Goal: Transaction & Acquisition: Purchase product/service

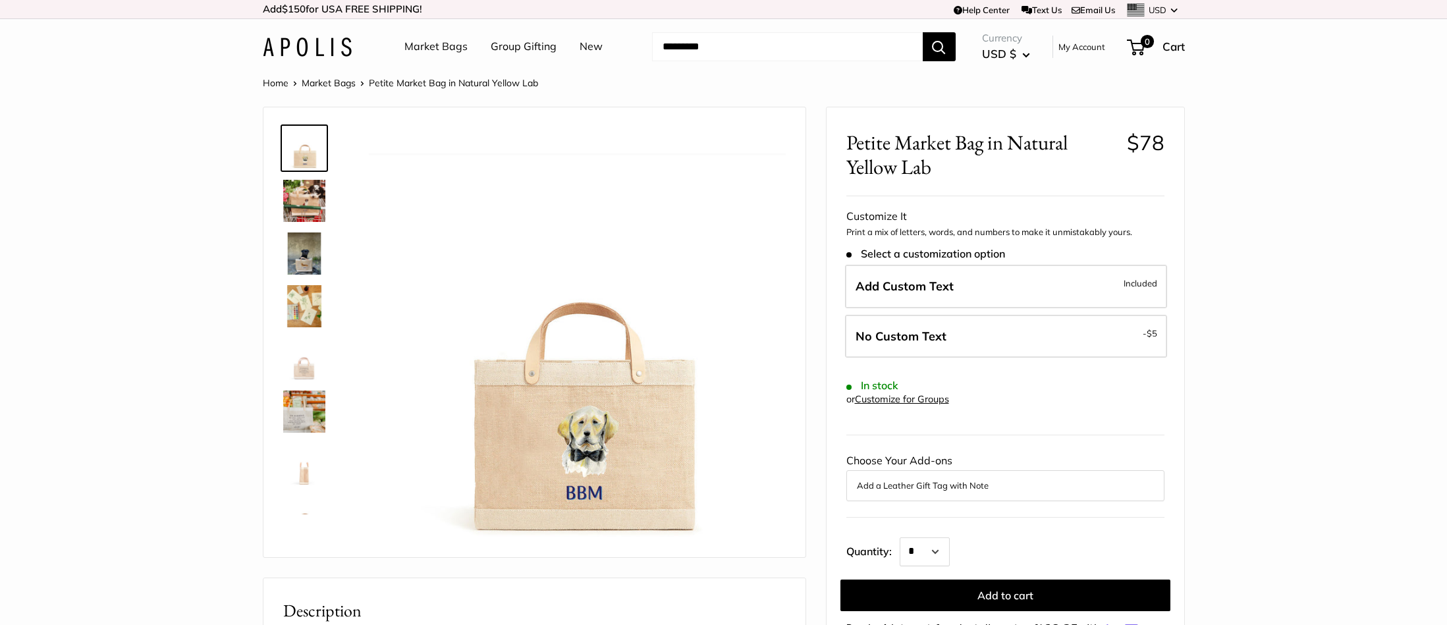
click at [304, 248] on img at bounding box center [304, 253] width 42 height 42
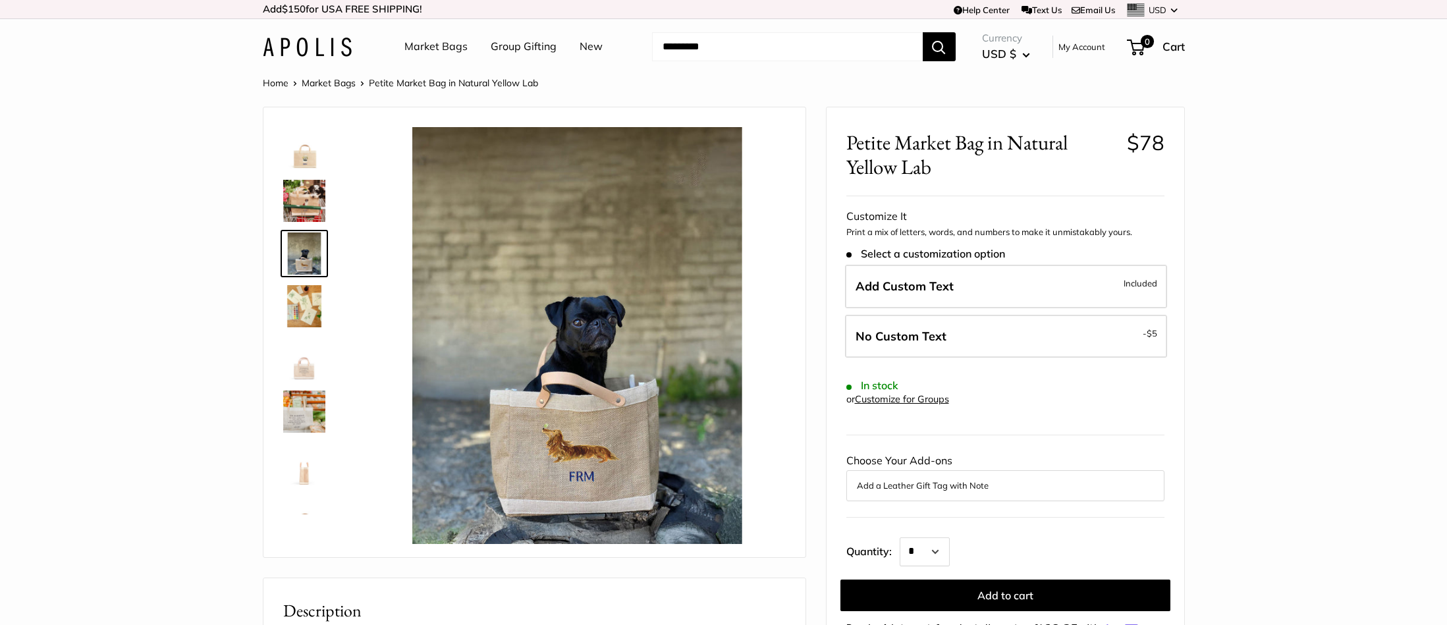
click at [304, 197] on img at bounding box center [304, 201] width 42 height 42
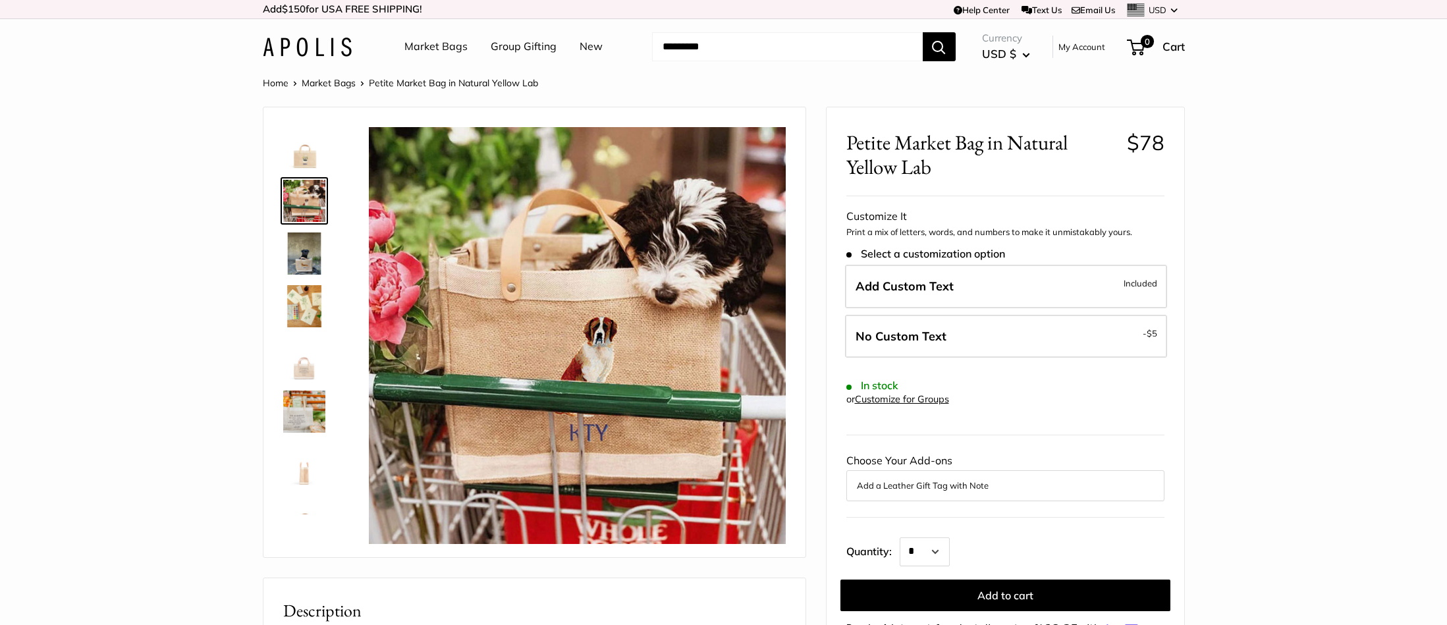
click at [309, 406] on img at bounding box center [304, 412] width 42 height 42
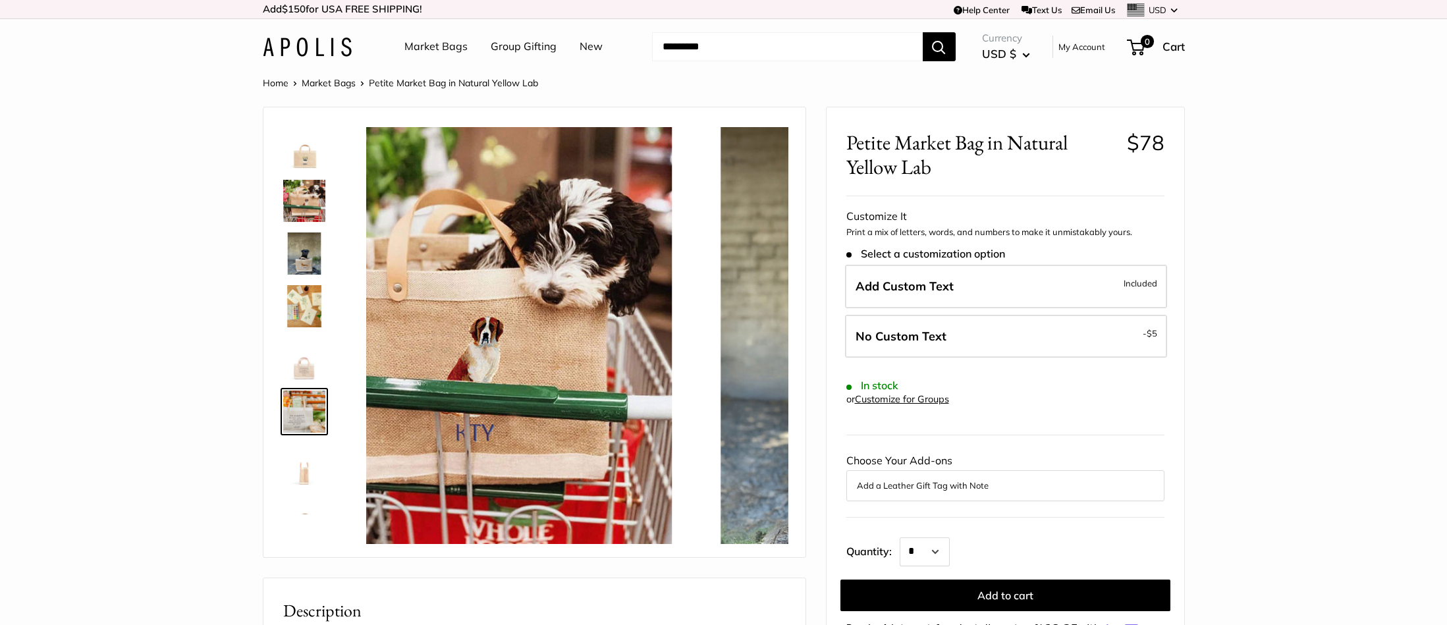
scroll to position [32, 0]
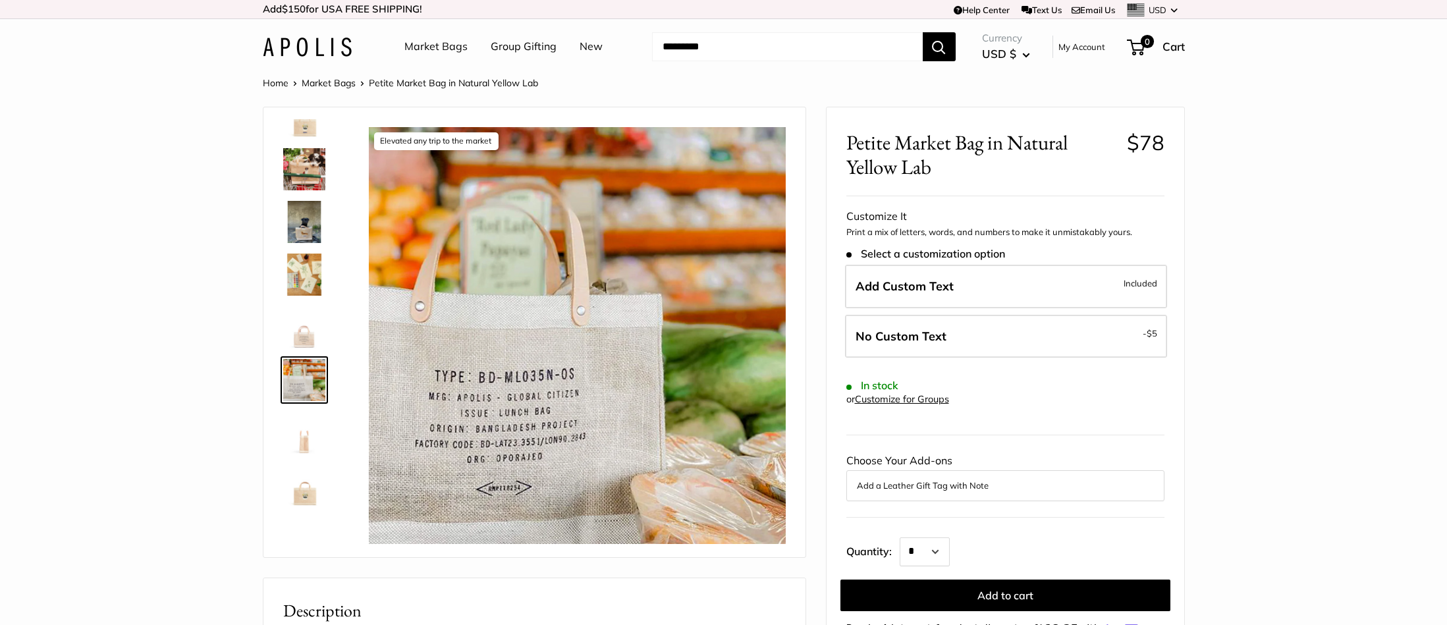
click at [308, 346] on img at bounding box center [304, 327] width 42 height 42
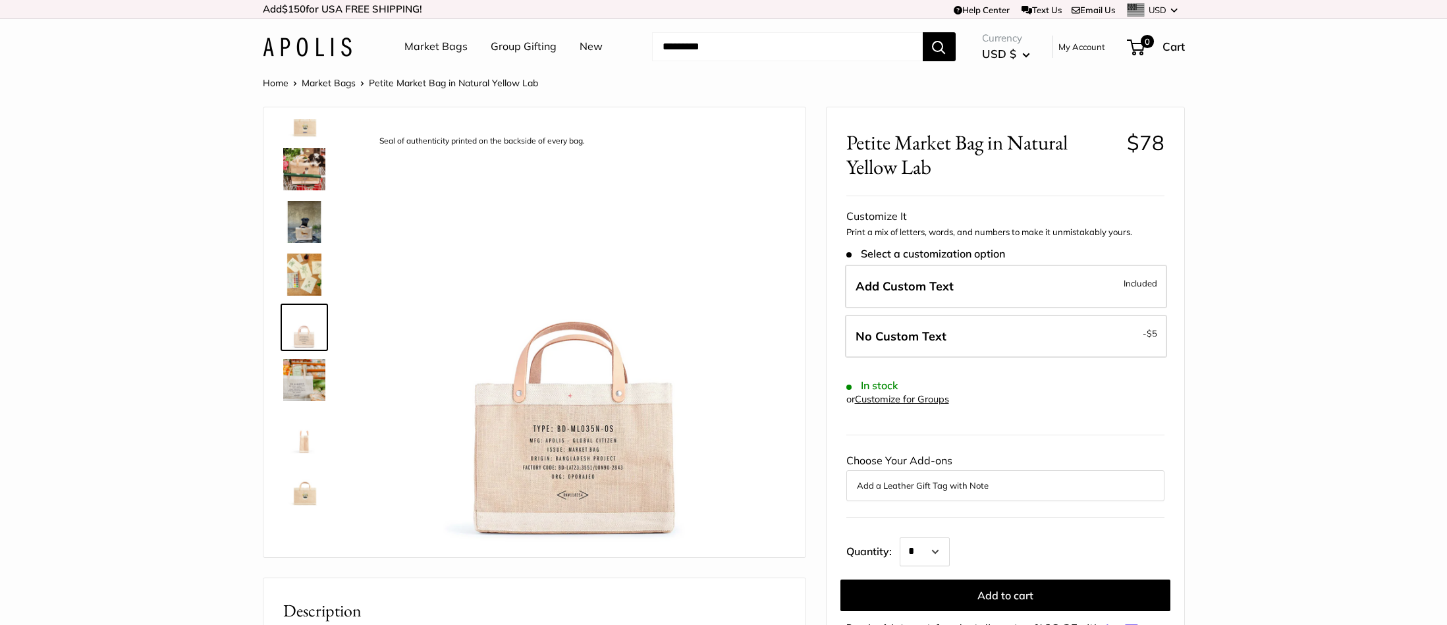
click at [306, 290] on img at bounding box center [304, 275] width 42 height 42
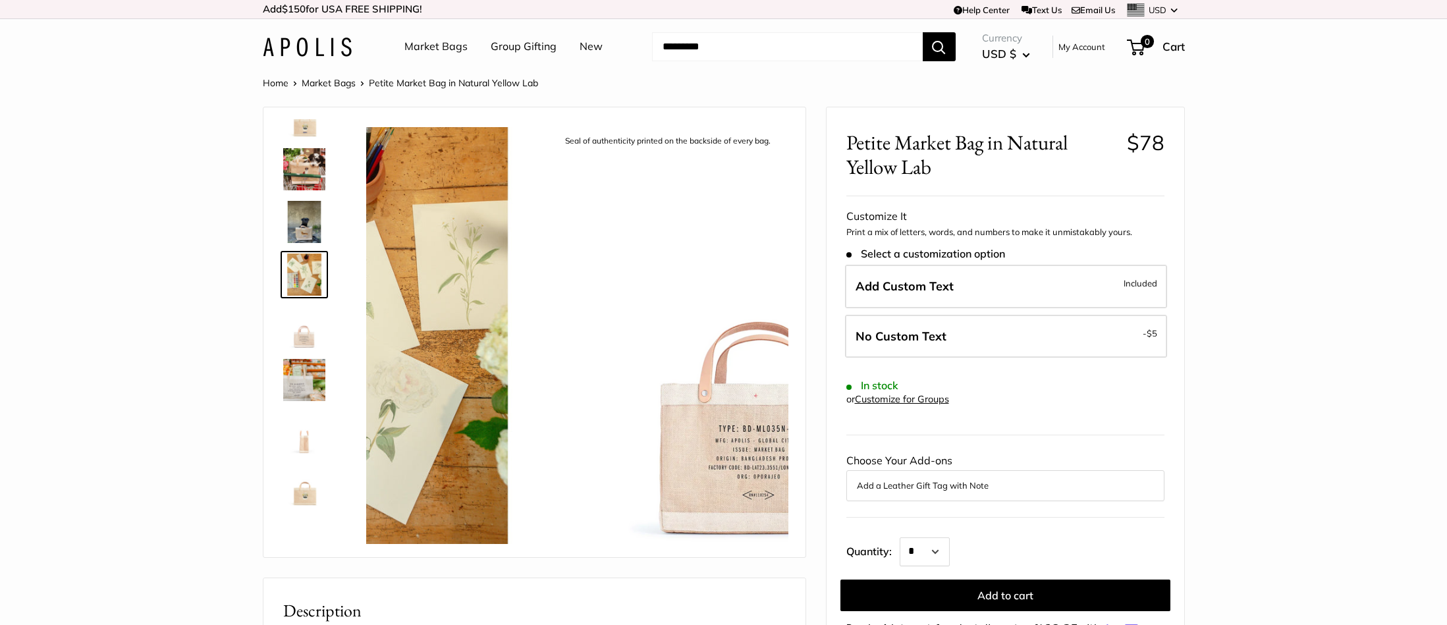
scroll to position [0, 0]
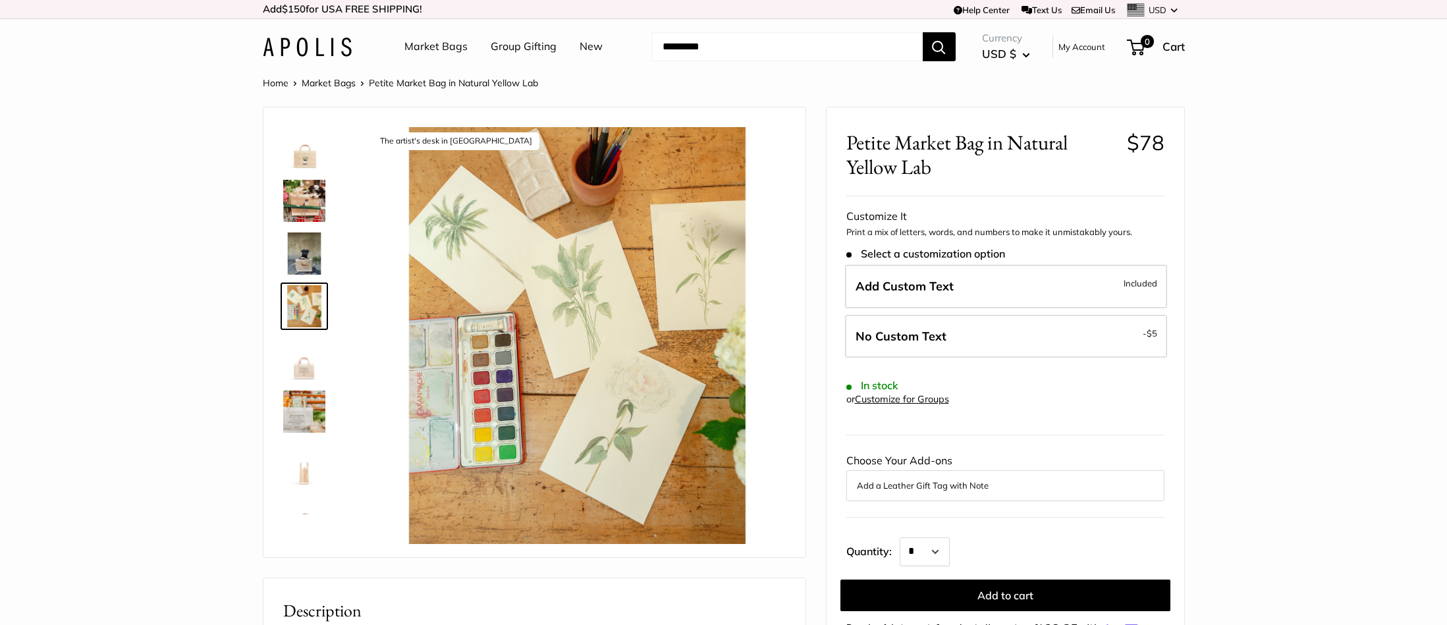
click at [307, 242] on img at bounding box center [304, 253] width 42 height 42
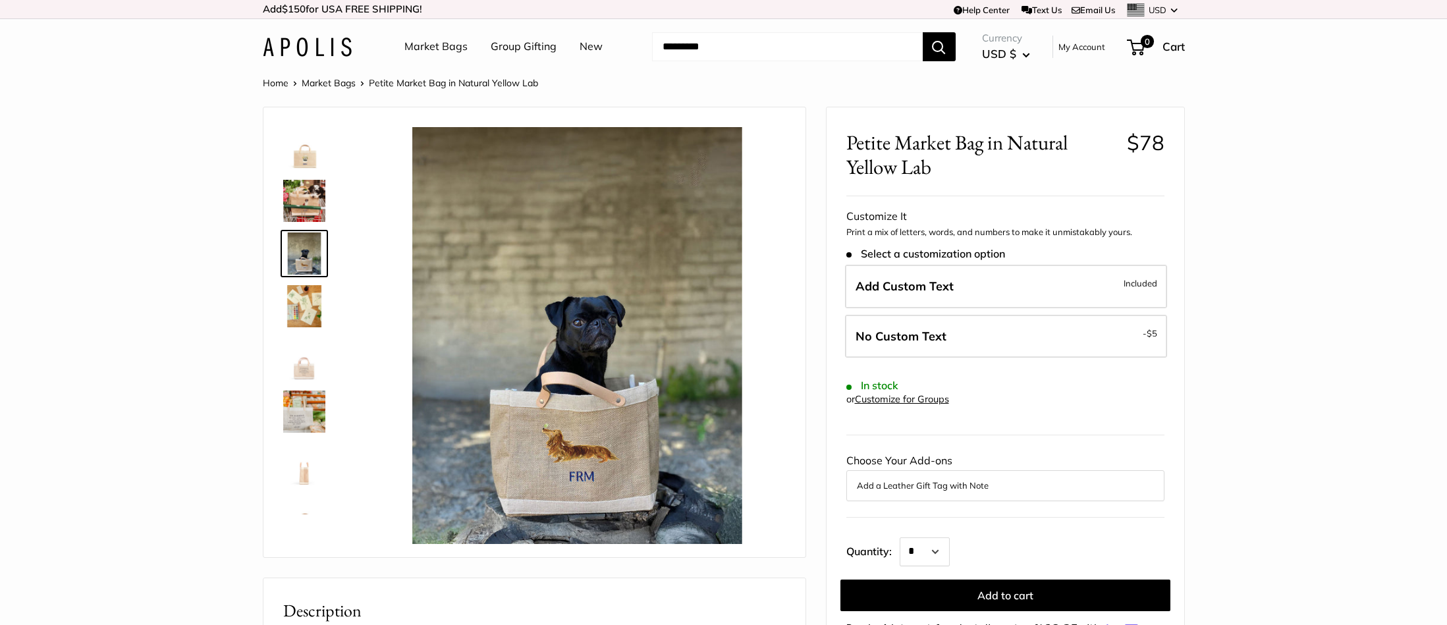
click at [310, 207] on img at bounding box center [304, 201] width 42 height 42
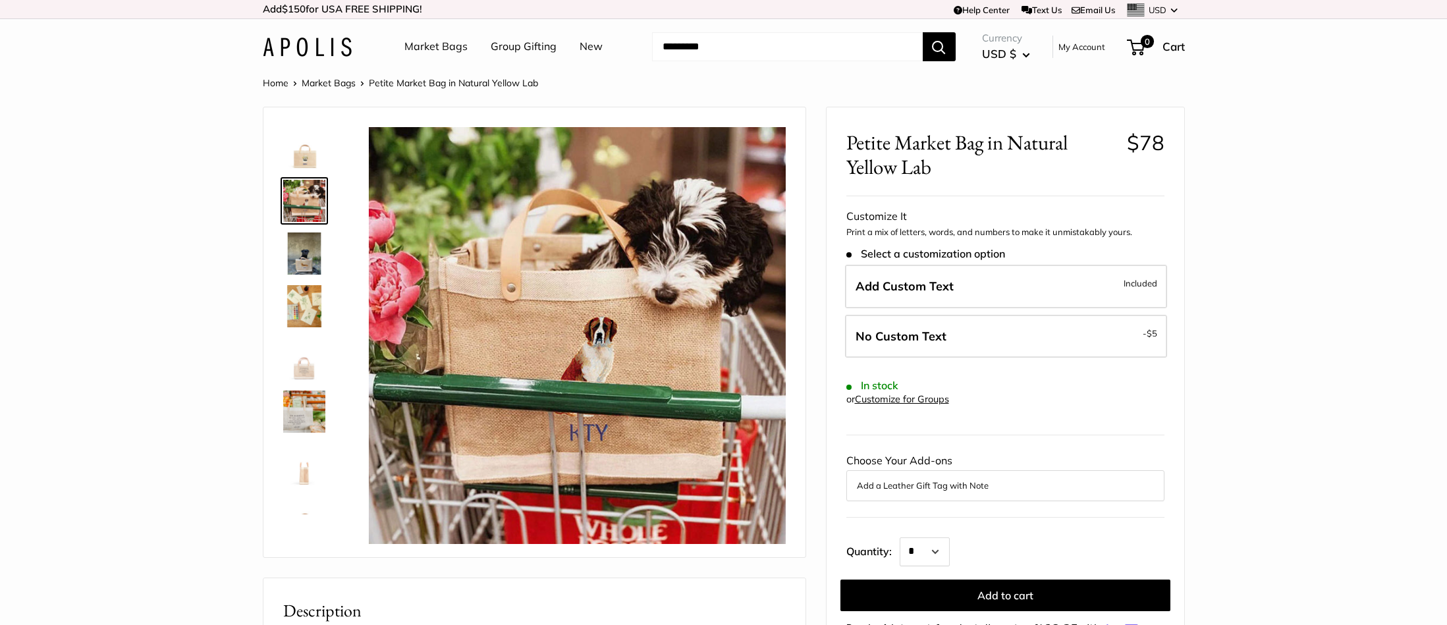
click at [310, 169] on link at bounding box center [304, 147] width 47 height 47
